Goal: Task Accomplishment & Management: Complete application form

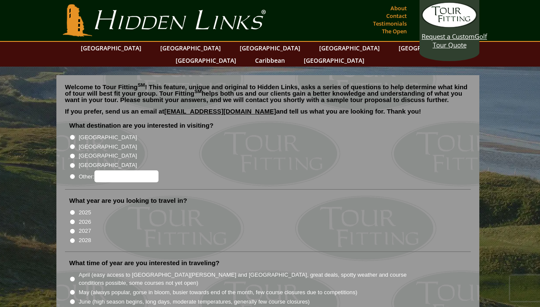
click at [71, 144] on input "[GEOGRAPHIC_DATA]" at bounding box center [73, 147] width 6 height 6
radio input "true"
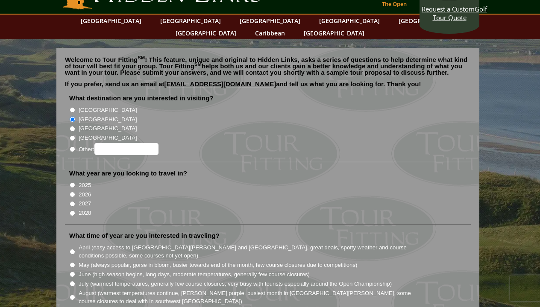
scroll to position [35, 0]
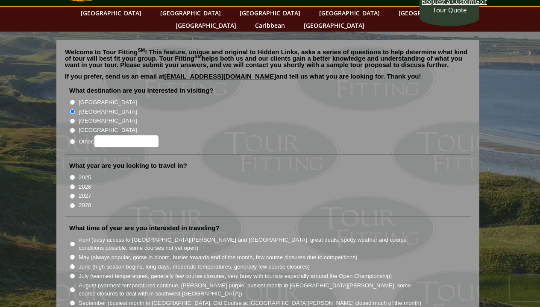
click at [74, 118] on input "[GEOGRAPHIC_DATA]" at bounding box center [73, 121] width 6 height 6
radio input "true"
click at [74, 109] on input "[GEOGRAPHIC_DATA]" at bounding box center [73, 112] width 6 height 6
radio input "true"
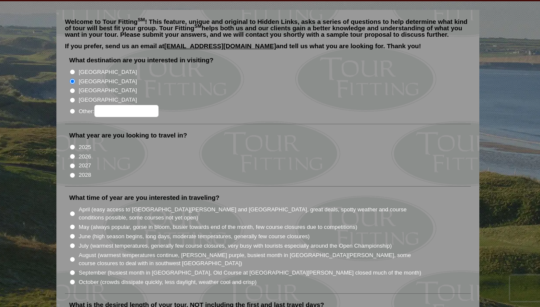
scroll to position [66, 0]
click at [73, 144] on input "2025" at bounding box center [73, 147] width 6 height 6
radio input "true"
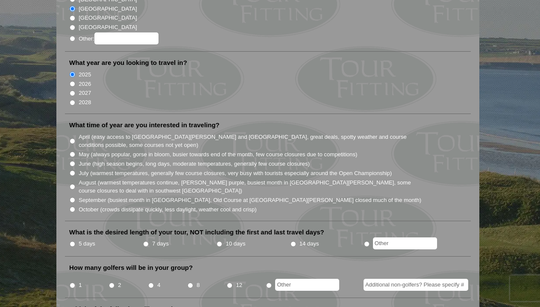
scroll to position [138, 0]
click at [75, 205] on li "October (crowds dissipate quickly, less daylight, weather cool and crisp)" at bounding box center [271, 209] width 404 height 9
click at [73, 207] on input "October (crowds dissipate quickly, less daylight, weather cool and crisp)" at bounding box center [73, 210] width 6 height 6
radio input "true"
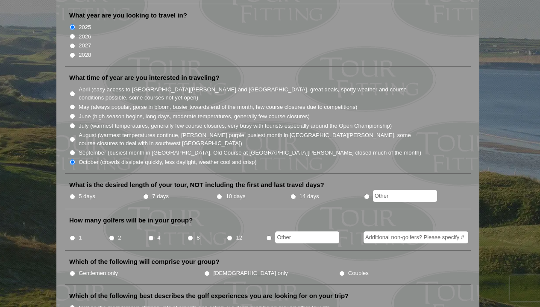
scroll to position [187, 0]
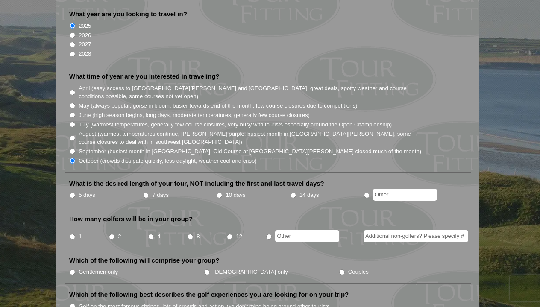
click at [147, 193] on input "7 days" at bounding box center [146, 196] width 6 height 6
radio input "true"
click at [112, 234] on input "2" at bounding box center [112, 237] width 6 height 6
radio input "true"
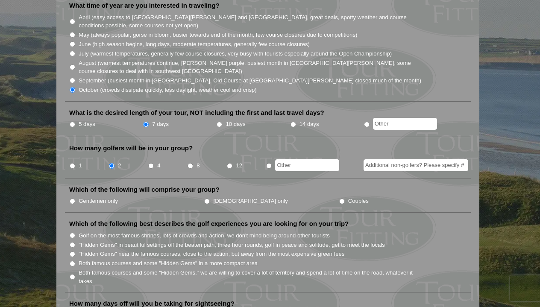
scroll to position [260, 0]
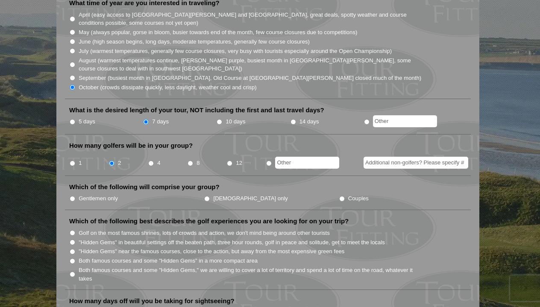
click at [70, 194] on li "Gentlemen only" at bounding box center [136, 198] width 135 height 9
click at [73, 196] on input "Gentlemen only" at bounding box center [73, 199] width 6 height 6
radio input "true"
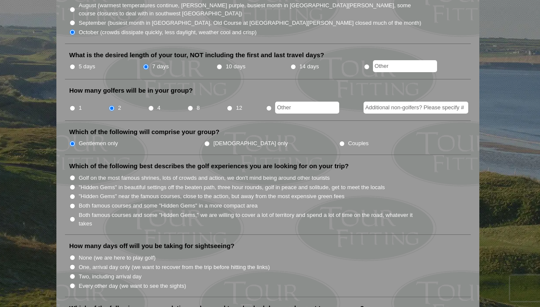
scroll to position [314, 0]
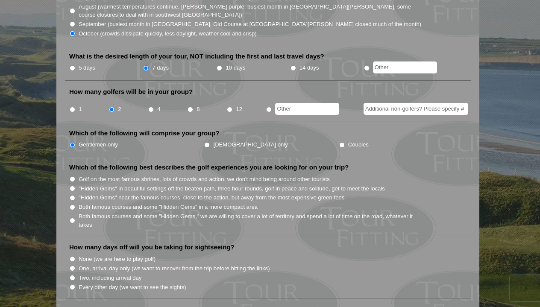
click at [73, 177] on input "Golf on the most famous shrines, lots of crowds and action, we don't mind being…" at bounding box center [73, 180] width 6 height 6
radio input "true"
click at [90, 203] on label "Both famous courses and some "Hidden Gems" in a more compact area" at bounding box center [168, 207] width 179 height 9
click at [75, 205] on input "Both famous courses and some "Hidden Gems" in a more compact area" at bounding box center [73, 208] width 6 height 6
radio input "true"
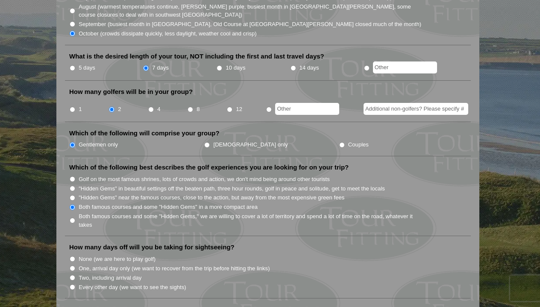
click at [74, 63] on li "5 days" at bounding box center [106, 68] width 74 height 11
click at [71, 65] on input "5 days" at bounding box center [73, 68] width 6 height 6
radio input "true"
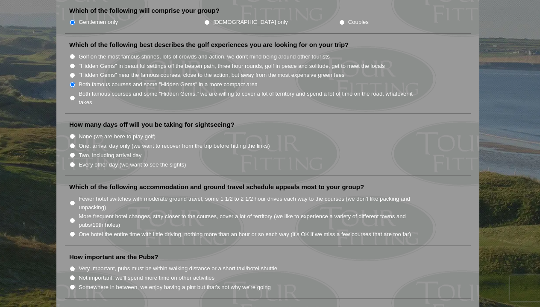
scroll to position [438, 0]
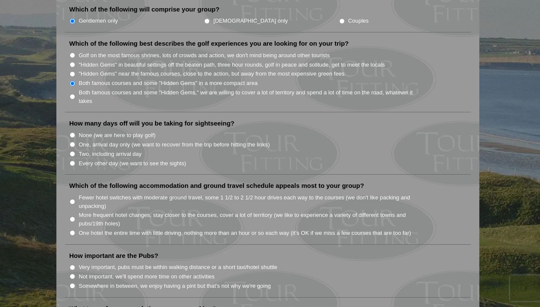
click at [71, 161] on input "Every other day (we want to see the sights)" at bounding box center [73, 164] width 6 height 6
radio input "true"
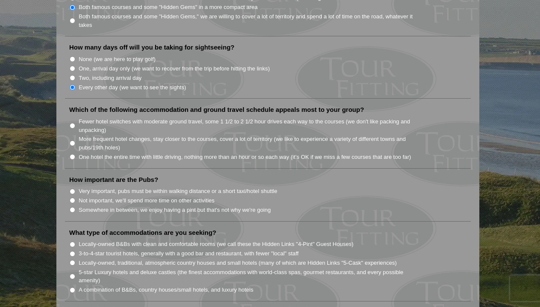
scroll to position [526, 0]
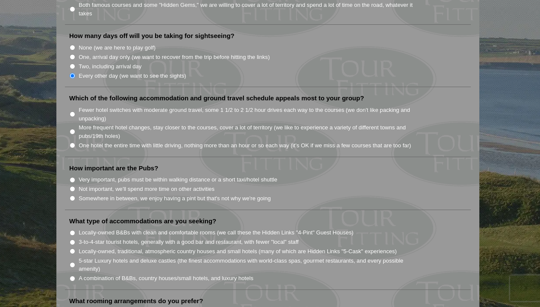
click at [105, 141] on label "One hotel the entire time with little driving, nothing more than an hour or so …" at bounding box center [245, 145] width 333 height 9
click at [75, 143] on input "One hotel the entire time with little driving, nothing more than an hour or so …" at bounding box center [73, 146] width 6 height 6
radio input "true"
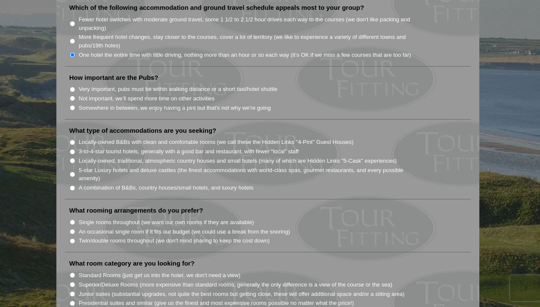
scroll to position [626, 0]
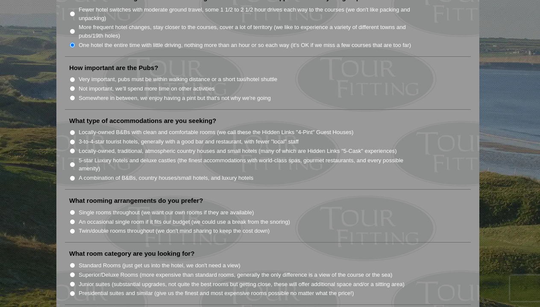
click at [130, 85] on label "Not important, we'll spend more time on other activities" at bounding box center [147, 89] width 136 height 9
click at [75, 86] on input "Not important, we'll spend more time on other activities" at bounding box center [73, 89] width 6 height 6
radio input "true"
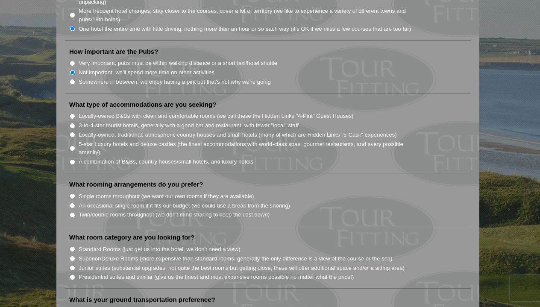
scroll to position [645, 0]
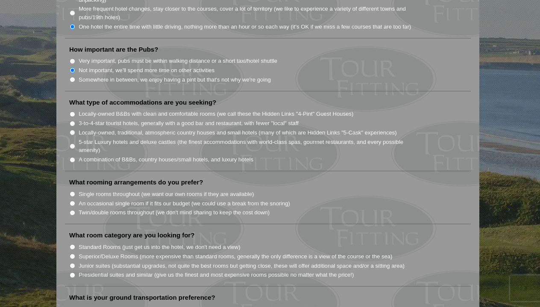
click at [109, 156] on label "A combination of B&Bs, country houses/small hotels, and luxury hotels" at bounding box center [166, 160] width 175 height 9
click at [75, 157] on input "A combination of B&Bs, country houses/small hotels, and luxury hotels" at bounding box center [73, 160] width 6 height 6
radio input "true"
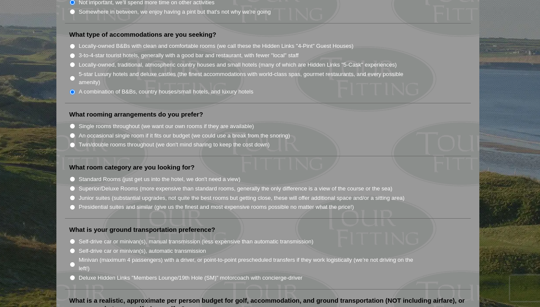
scroll to position [715, 0]
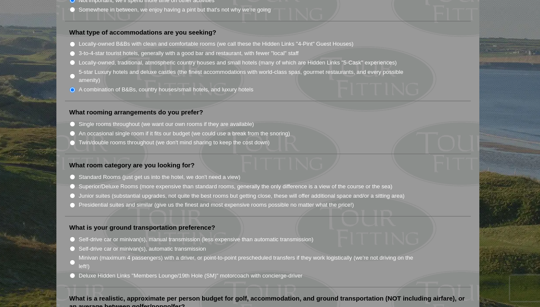
click at [105, 139] on label "Twin/double rooms throughout (we don't mind sharing to keep the cost down)" at bounding box center [174, 143] width 191 height 9
click at [75, 140] on input "Twin/double rooms throughout (we don't mind sharing to keep the cost down)" at bounding box center [73, 143] width 6 height 6
radio input "true"
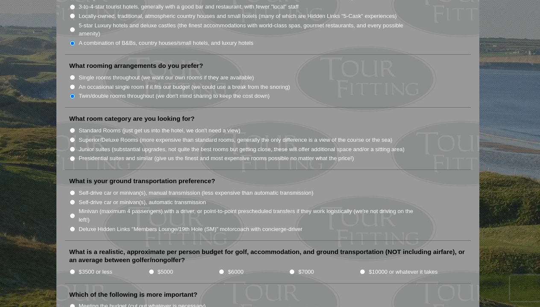
scroll to position [765, 0]
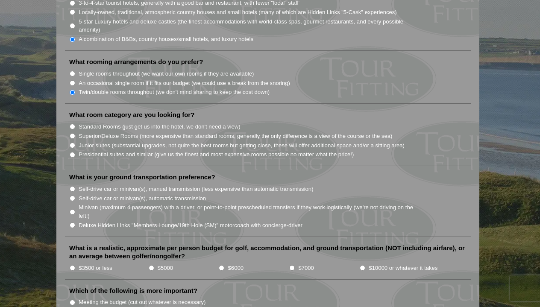
click at [223, 141] on label "Junior suites (substantial upgrades, not quite the best rooms but getting close…" at bounding box center [242, 145] width 326 height 9
click at [75, 143] on input "Junior suites (substantial upgrades, not quite the best rooms but getting close…" at bounding box center [73, 146] width 6 height 6
radio input "true"
click at [248, 132] on label "Superior/Deluxe Rooms (more expensive than standard rooms, generally the only d…" at bounding box center [236, 136] width 314 height 9
click at [75, 133] on input "Superior/Deluxe Rooms (more expensive than standard rooms, generally the only d…" at bounding box center [73, 136] width 6 height 6
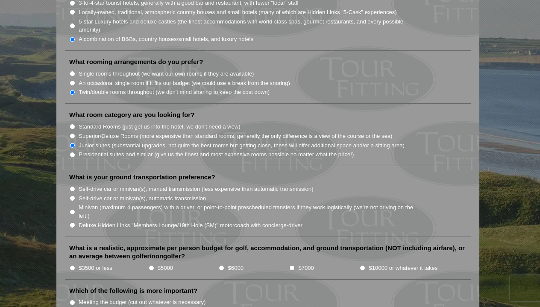
radio input "true"
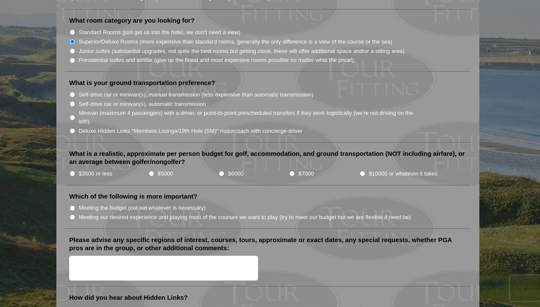
scroll to position [859, 0]
click at [158, 100] on label "Self-drive car or minivan(s), automatic transmission" at bounding box center [142, 104] width 127 height 9
click at [75, 102] on input "Self-drive car or minivan(s), automatic transmission" at bounding box center [73, 105] width 6 height 6
radio input "true"
click at [85, 170] on label "$3500 or less" at bounding box center [96, 174] width 34 height 9
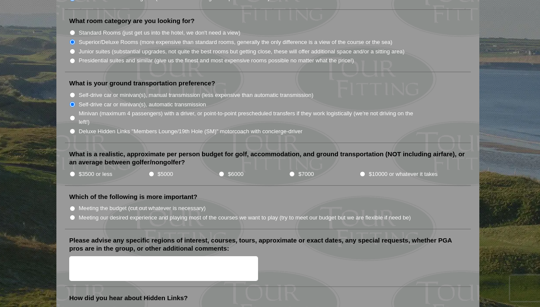
click at [75, 171] on input "$3500 or less" at bounding box center [73, 174] width 6 height 6
radio input "true"
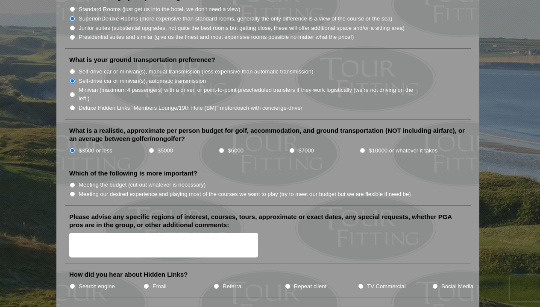
scroll to position [881, 0]
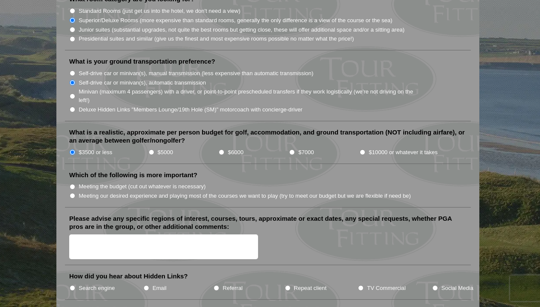
click at [100, 192] on label "Meeting our desired experience and playing most of the courses we want to play …" at bounding box center [245, 196] width 333 height 9
click at [75, 193] on input "Meeting our desired experience and playing most of the courses we want to play …" at bounding box center [73, 196] width 6 height 6
radio input "true"
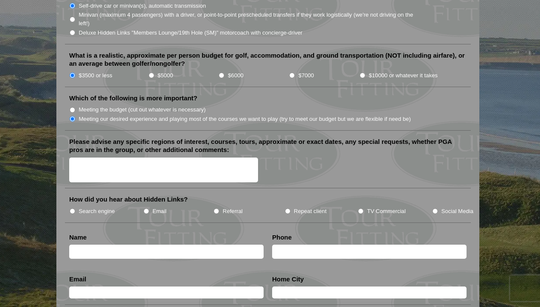
scroll to position [959, 0]
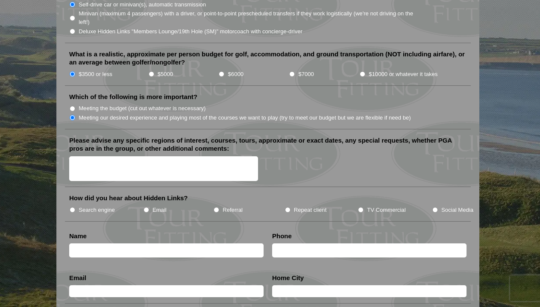
click at [215, 156] on textarea "Please advise any specific regions of interest, courses, tours, approximate or …" at bounding box center [163, 168] width 189 height 25
type textarea "st andrews old course"
click at [77, 205] on li "Search engine" at bounding box center [106, 209] width 74 height 9
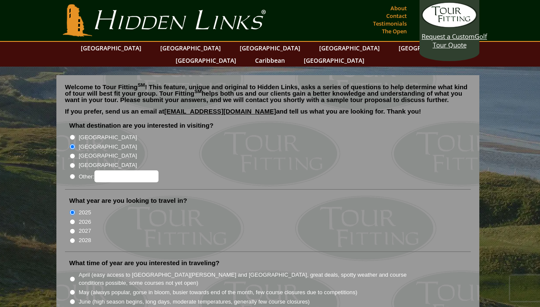
scroll to position [0, 0]
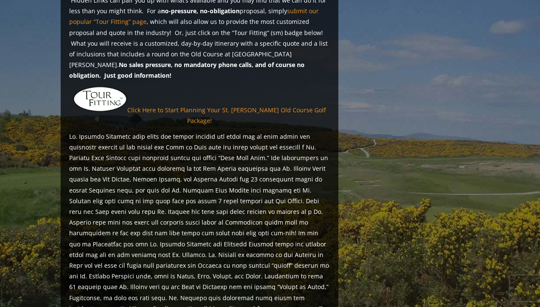
scroll to position [682, 0]
click at [228, 106] on link "Click Here to Start Planning Your St. [PERSON_NAME] Old Course Golf Package!" at bounding box center [226, 115] width 199 height 19
